Goal: Transaction & Acquisition: Purchase product/service

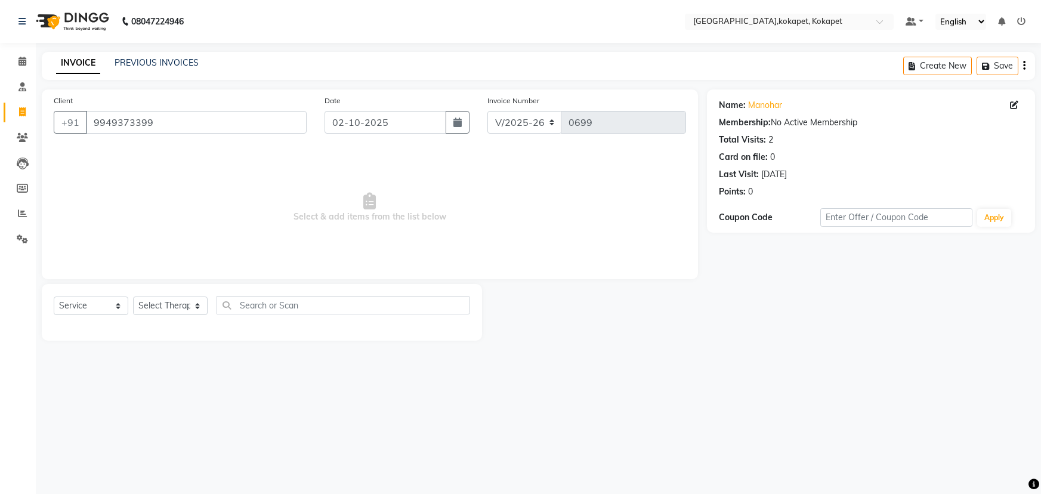
select select "5849"
select select "service"
click at [152, 58] on link "PREVIOUS INVOICES" at bounding box center [157, 62] width 84 height 11
click at [158, 310] on select "Select Therapist [PERSON_NAME] Keerthi Kiran Kralohrii [PERSON_NAME] Marine Moh…" at bounding box center [170, 306] width 75 height 18
select select "90647"
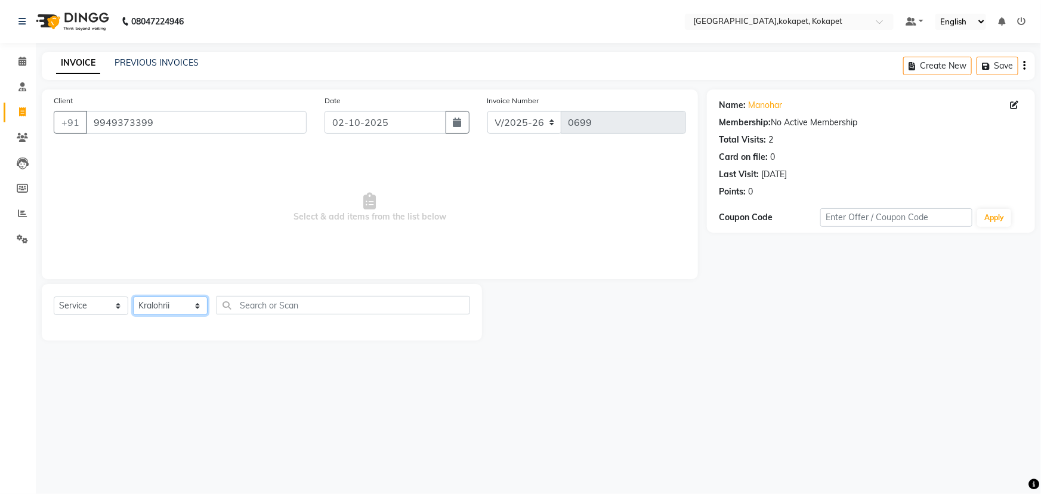
click at [133, 297] on select "Select Therapist [PERSON_NAME] Keerthi Kiran Kralohrii [PERSON_NAME] Marine Moh…" at bounding box center [170, 306] width 75 height 18
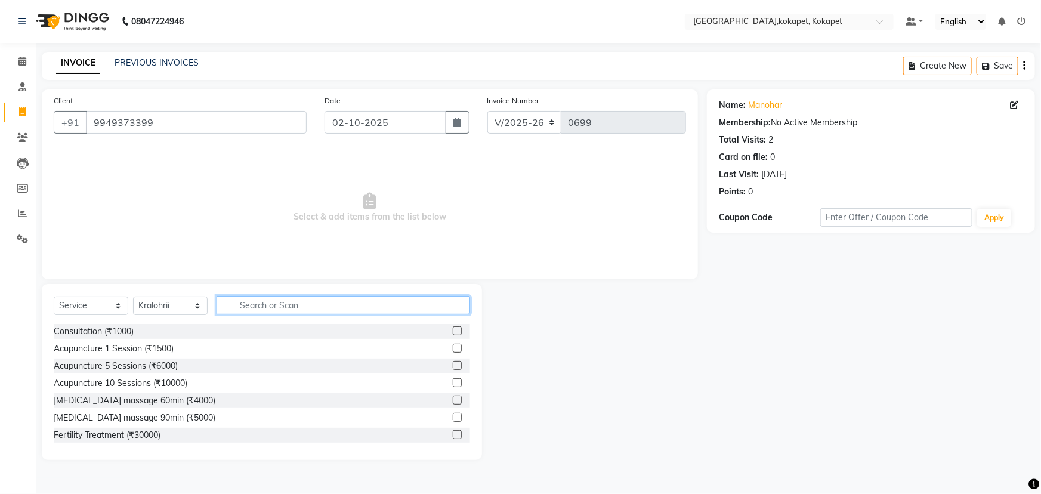
click at [301, 304] on input "text" at bounding box center [344, 305] width 254 height 18
type input "pain"
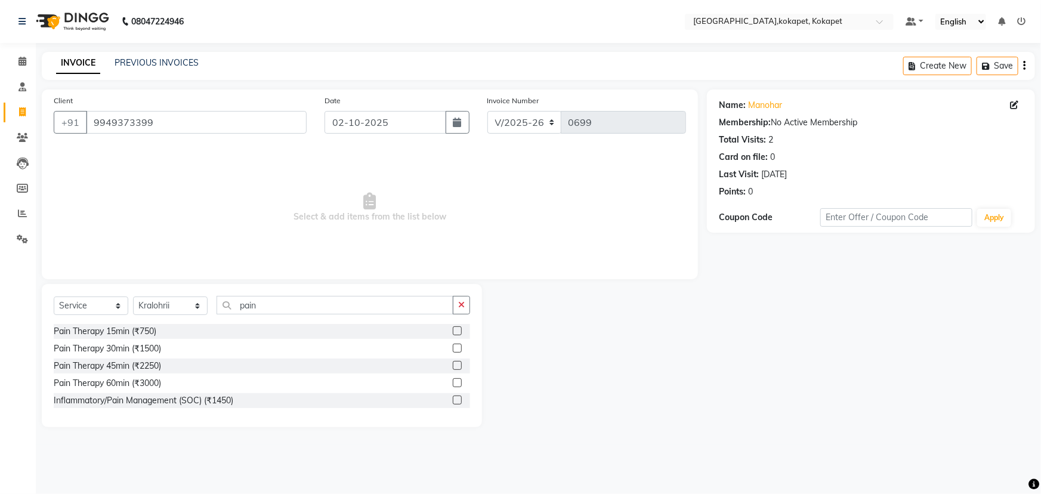
click at [454, 345] on label at bounding box center [457, 348] width 9 height 9
click at [454, 345] on input "checkbox" at bounding box center [457, 349] width 8 height 8
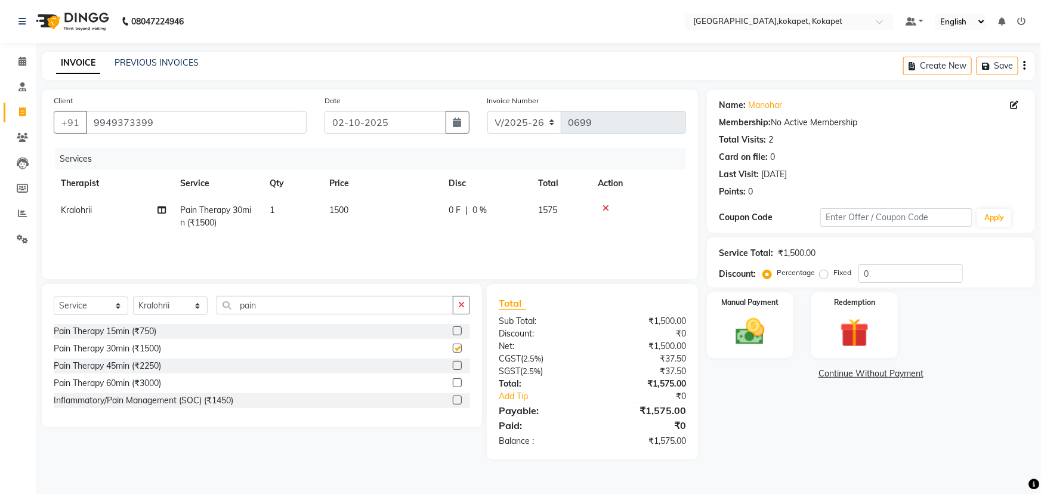
checkbox input "false"
click at [461, 303] on icon "button" at bounding box center [461, 305] width 7 height 8
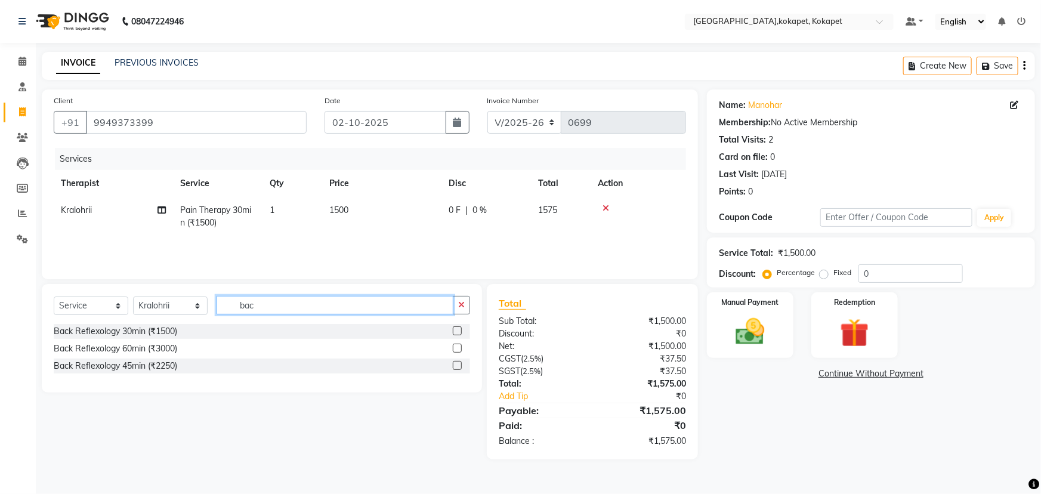
type input "bac"
click at [459, 330] on label at bounding box center [457, 330] width 9 height 9
click at [459, 330] on input "checkbox" at bounding box center [457, 332] width 8 height 8
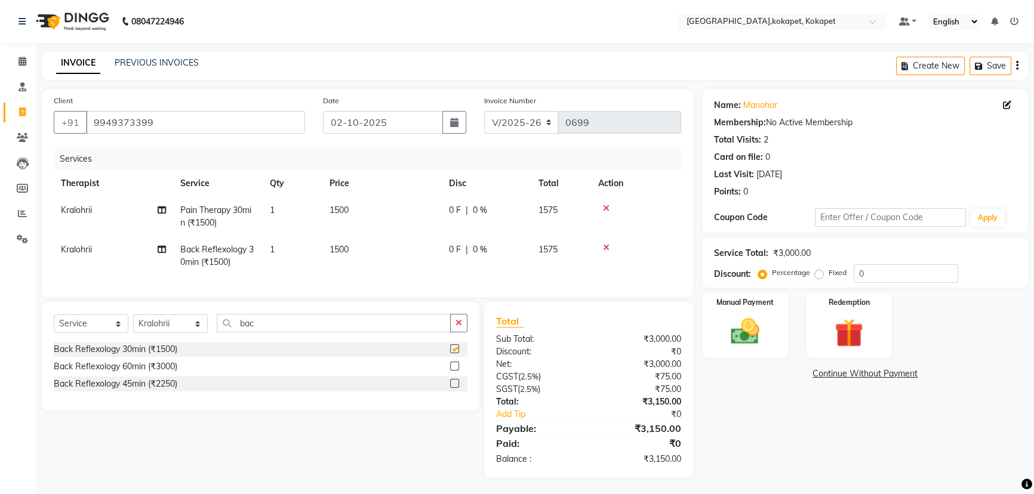
checkbox input "false"
click at [736, 336] on img at bounding box center [745, 331] width 48 height 34
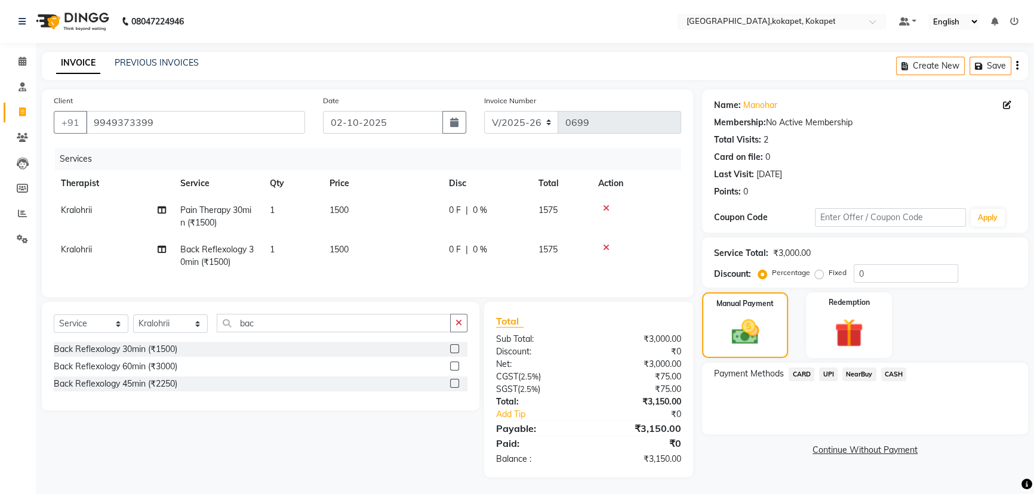
click at [824, 374] on span "UPI" at bounding box center [828, 375] width 18 height 14
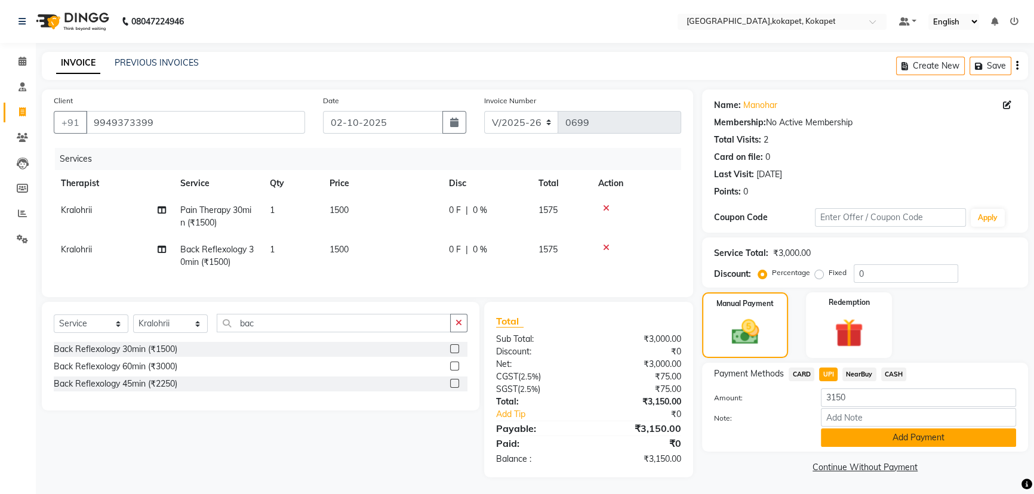
click at [844, 433] on button "Add Payment" at bounding box center [918, 437] width 195 height 18
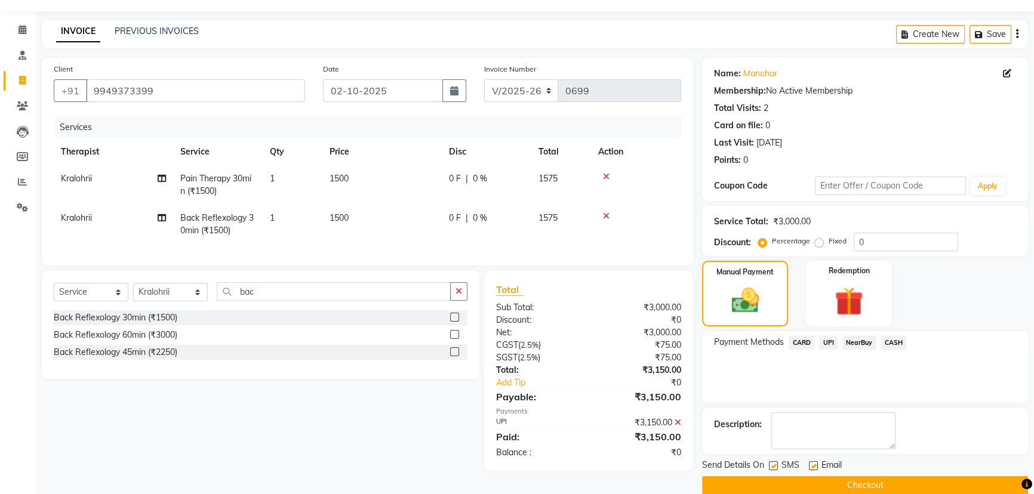
scroll to position [49, 0]
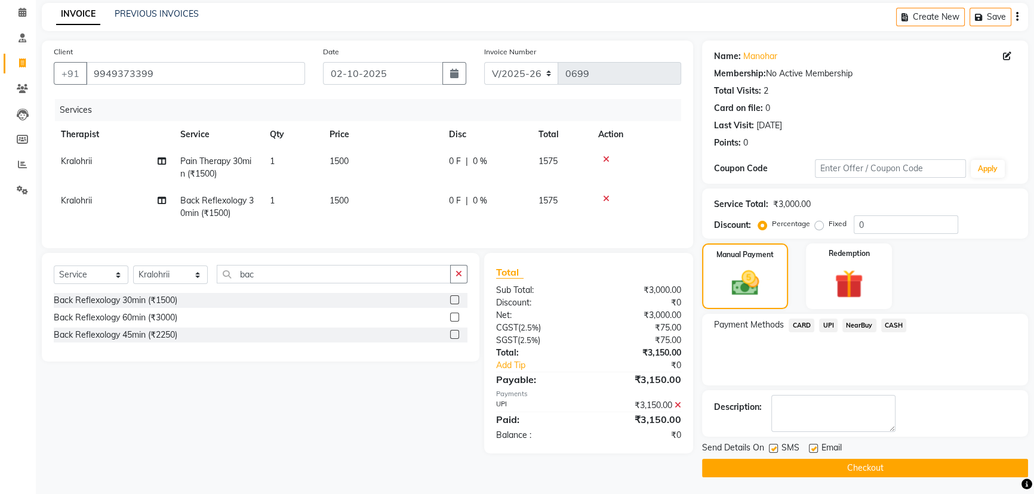
click at [831, 471] on button "Checkout" at bounding box center [865, 468] width 326 height 18
